Goal: Information Seeking & Learning: Find specific fact

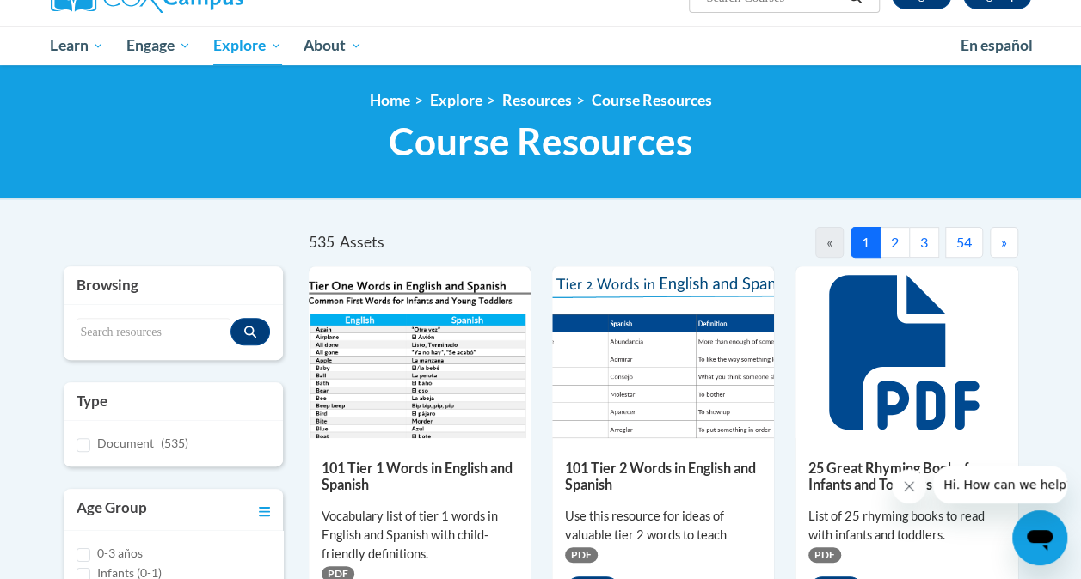
scroll to position [160, 0]
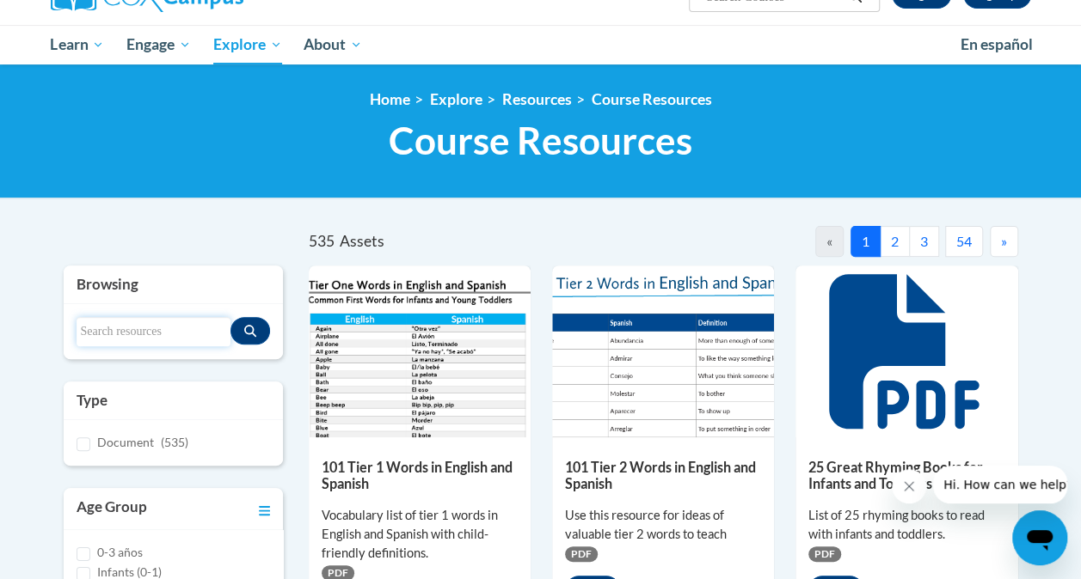
click at [132, 334] on input "Search resources" at bounding box center [154, 331] width 154 height 29
type input "h"
type input "writing paper"
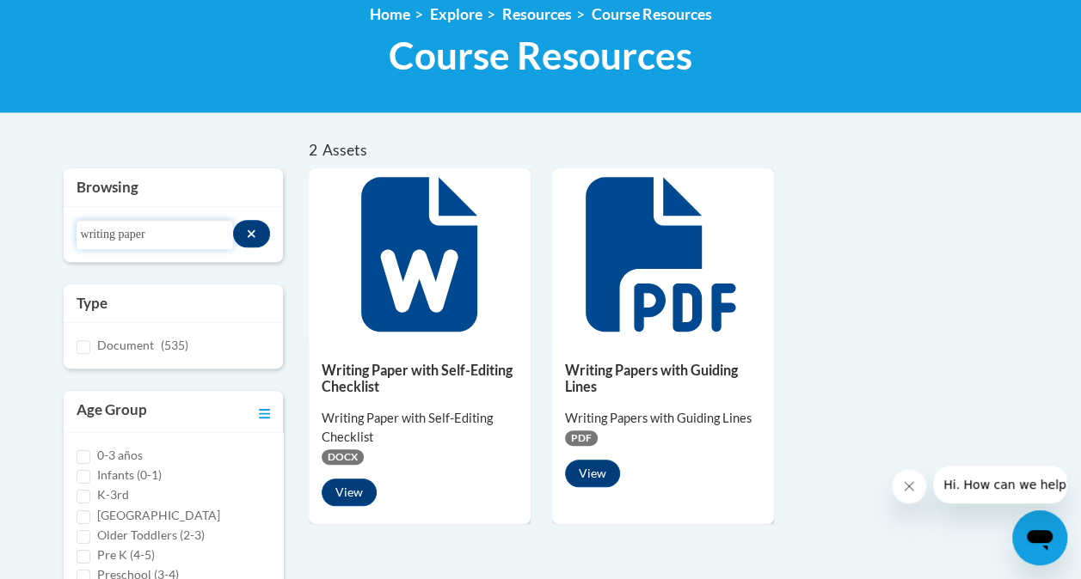
scroll to position [246, 0]
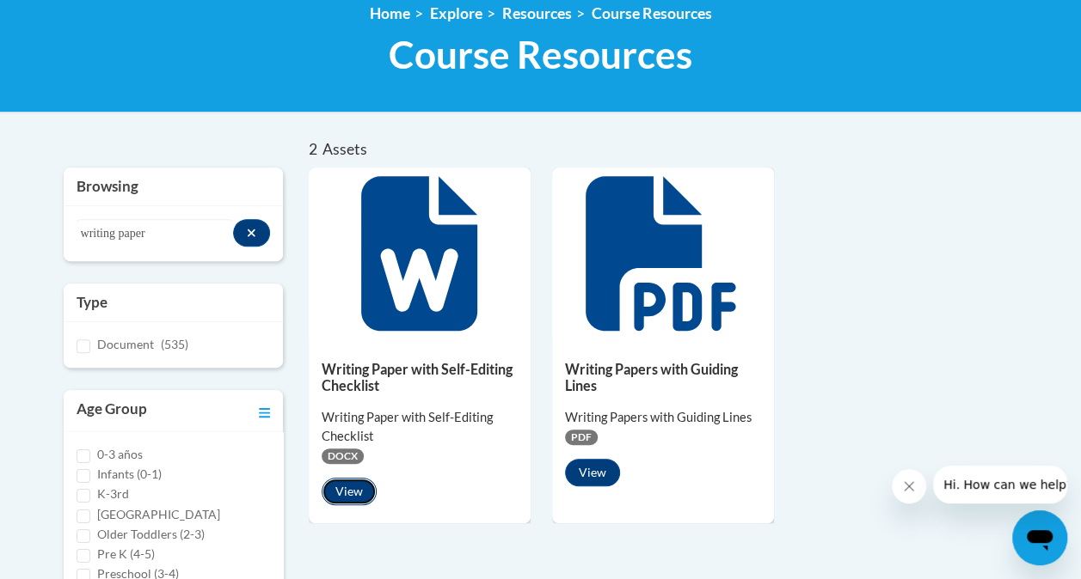
click at [355, 492] on button "View" at bounding box center [349, 492] width 55 height 28
click at [597, 477] on button "View" at bounding box center [592, 473] width 55 height 28
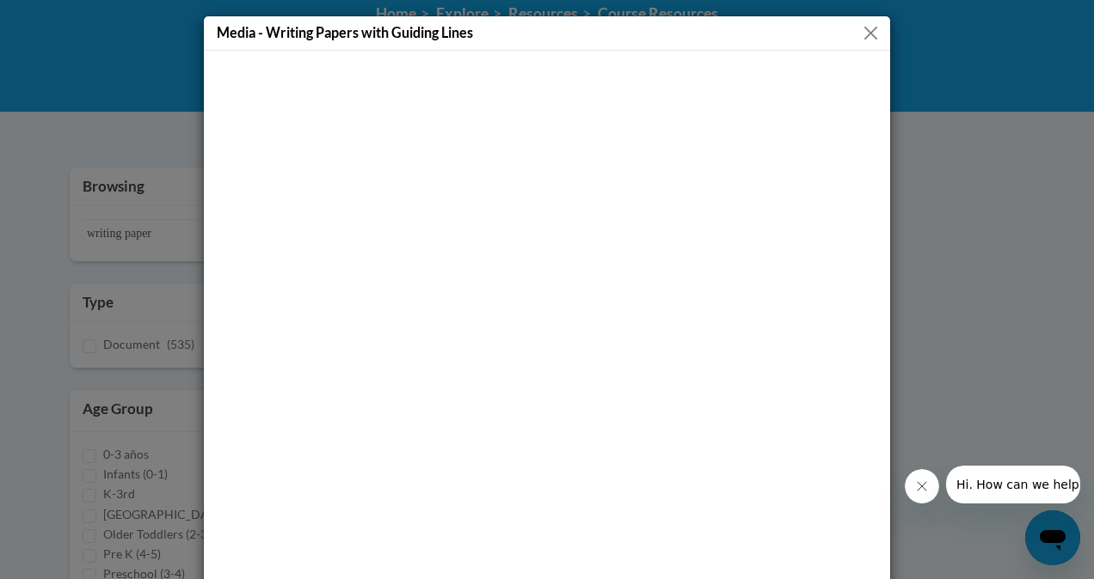
click at [867, 29] on button "Close" at bounding box center [870, 32] width 21 height 21
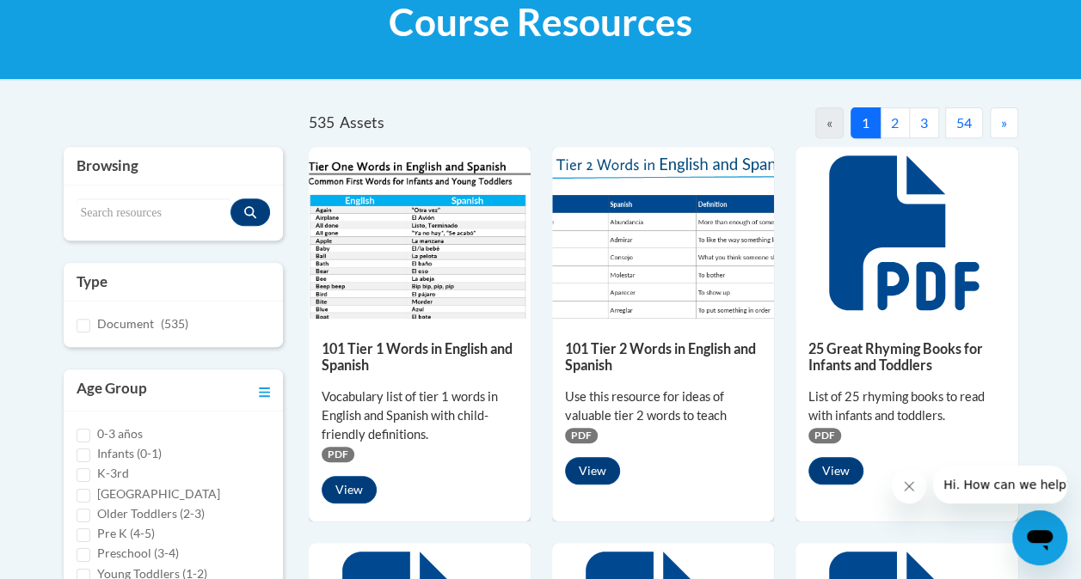
scroll to position [279, 0]
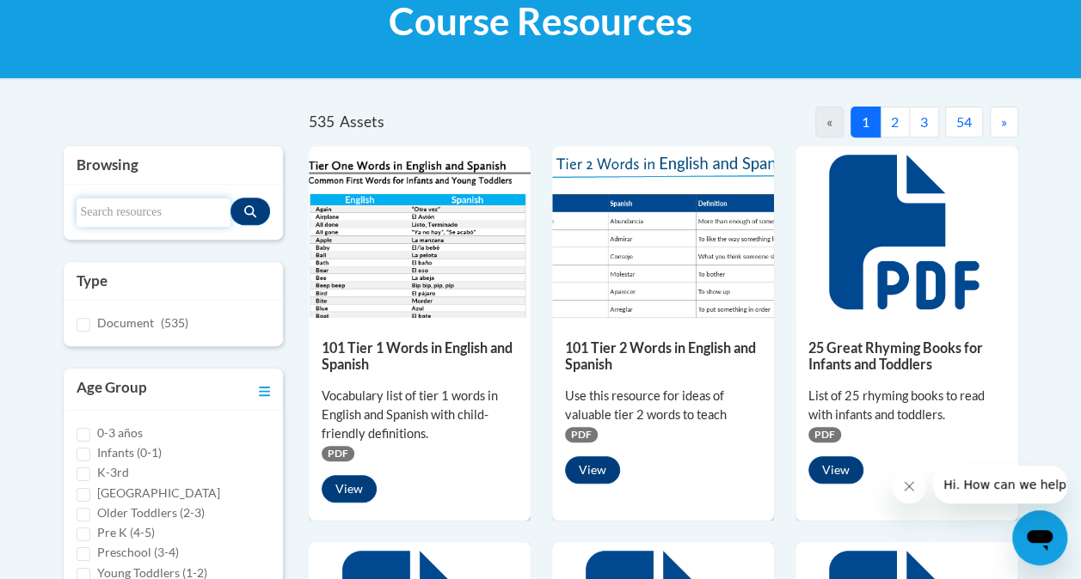
click at [120, 219] on input "Search resources" at bounding box center [154, 212] width 154 height 29
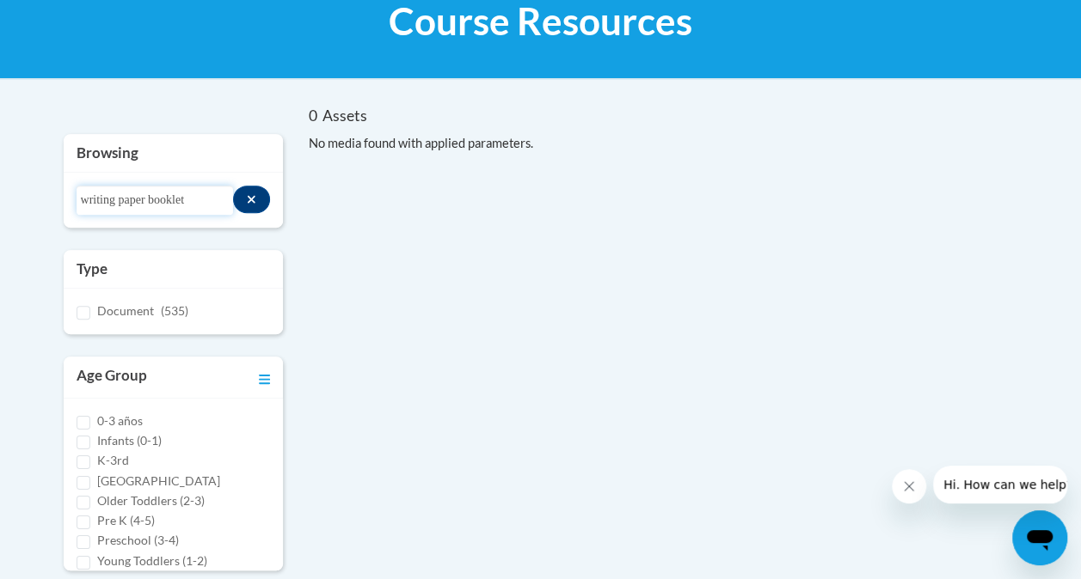
click at [180, 201] on input "writing paper booklet" at bounding box center [155, 200] width 157 height 29
type input "writing paper"
